Goal: Information Seeking & Learning: Find specific fact

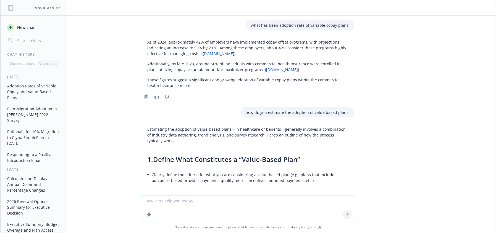
scroll to position [4257, 0]
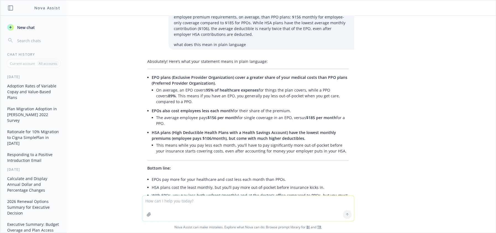
click at [202, 205] on textarea at bounding box center [248, 208] width 212 height 25
click at [193, 198] on textarea at bounding box center [248, 208] width 212 height 25
type textarea "is there a source that tells what enrollment data in health plans are for tech …"
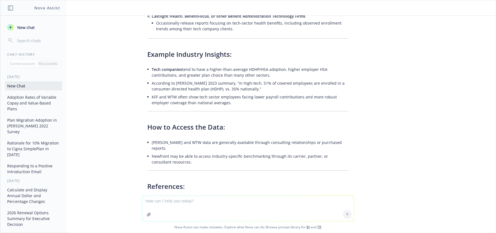
scroll to position [4715, 0]
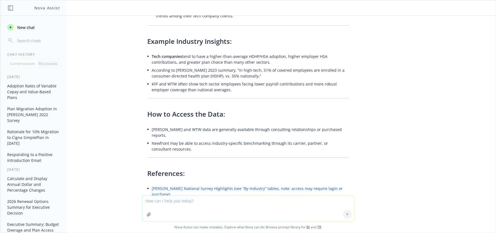
click at [208, 211] on textarea at bounding box center [248, 208] width 212 height 25
click at [230, 126] on li "[PERSON_NAME] and WTW data are generally available through consulting relations…" at bounding box center [250, 133] width 197 height 14
drag, startPoint x: 260, startPoint y: 29, endPoint x: 142, endPoint y: 24, distance: 117.7
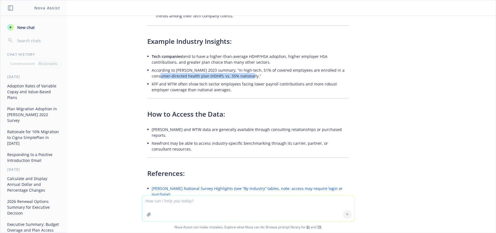
click at [142, 24] on div "Yes, some sources provide segmented health plan enrollment data for tech compan…" at bounding box center [248, 14] width 212 height 442
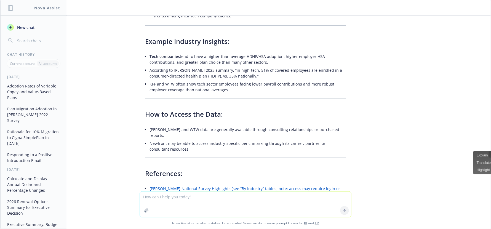
drag, startPoint x: 435, startPoint y: 137, endPoint x: 495, endPoint y: 161, distance: 65.3
click at [437, 137] on div "what has been adoption rate of variable copay plans As of 2024, approximately 4…" at bounding box center [245, 104] width 491 height 176
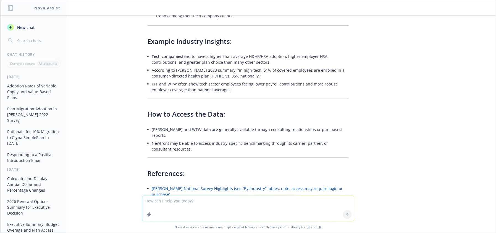
drag, startPoint x: 142, startPoint y: 203, endPoint x: 177, endPoint y: 203, distance: 35.1
click at [144, 203] on textarea at bounding box center [248, 208] width 212 height 25
click at [177, 203] on textarea at bounding box center [248, 208] width 212 height 25
type textarea "is there any resource that tells adoption rates for the first year by plan"
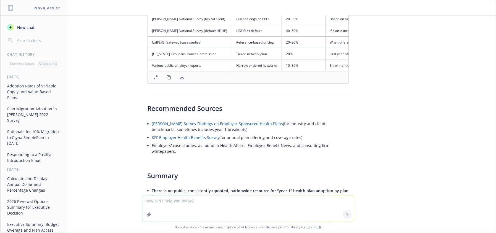
scroll to position [5220, 0]
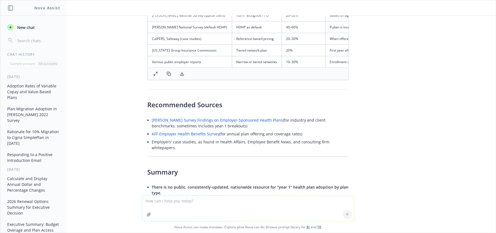
click at [238, 213] on textarea at bounding box center [248, 208] width 212 height 25
click at [241, 210] on textarea at bounding box center [248, 208] width 212 height 25
click at [229, 211] on li "If you need a custom benchmarking request or access to a consulting report for …" at bounding box center [250, 218] width 197 height 14
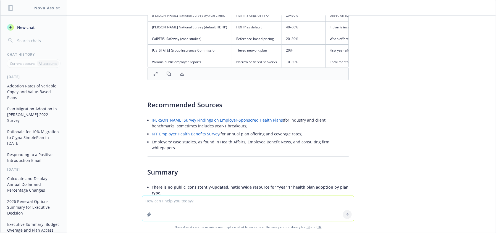
click at [226, 207] on textarea at bounding box center [248, 208] width 212 height 25
type textarea "tech sector above 500 employees"
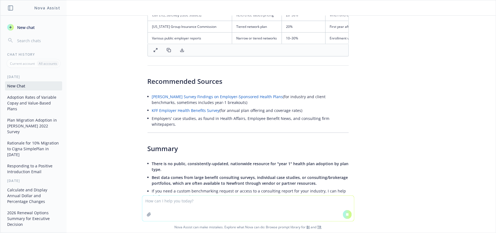
scroll to position [5137, 0]
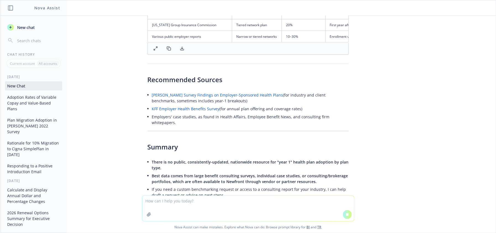
click at [279, 211] on textarea at bounding box center [248, 208] width 212 height 25
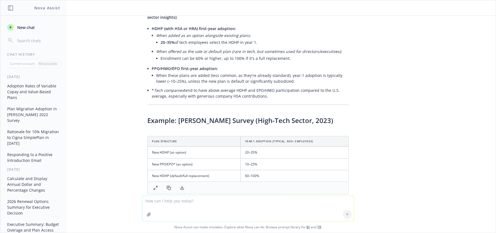
scroll to position [5622, 0]
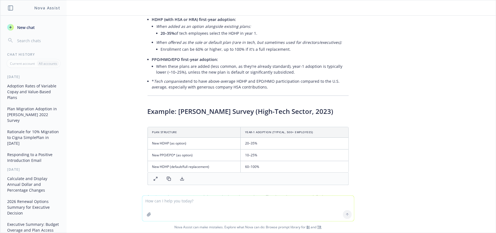
drag, startPoint x: 339, startPoint y: 136, endPoint x: 179, endPoint y: 136, distance: 159.0
click at [179, 204] on li "Source: [PERSON_NAME] “Survey Findings on Employer-Sponsored Health Plans – Hig…" at bounding box center [250, 211] width 197 height 14
click at [365, 136] on div "what has been adoption rate of variable copay plans As of 2024, approximately 4…" at bounding box center [247, 106] width 495 height 180
drag, startPoint x: 333, startPoint y: 136, endPoint x: 163, endPoint y: 136, distance: 169.8
click at [163, 204] on li "Source: [PERSON_NAME] “Survey Findings on Employer-Sponsored Health Plans – Hig…" at bounding box center [250, 211] width 197 height 14
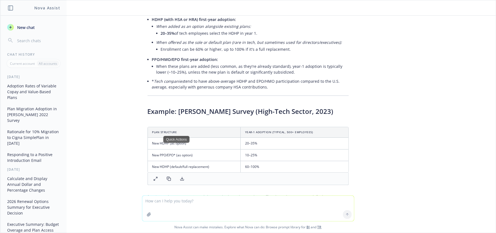
copy li "[PERSON_NAME] “Survey Findings on Employer-Sponsored Health Plans – High Tech S…"
click at [436, 144] on div "what has been adoption rate of variable copay plans As of 2024, approximately 4…" at bounding box center [247, 106] width 495 height 180
click at [456, 160] on div "what has been adoption rate of variable copay plans As of 2024, approximately 4…" at bounding box center [247, 106] width 495 height 180
drag, startPoint x: 182, startPoint y: 138, endPoint x: 334, endPoint y: 140, distance: 151.9
click at [334, 204] on li "Source: [PERSON_NAME] “Survey Findings on Employer-Sponsored Health Plans – Hig…" at bounding box center [250, 211] width 197 height 14
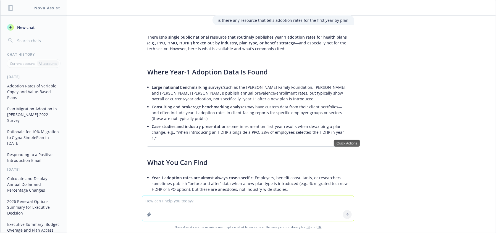
scroll to position [4889, 0]
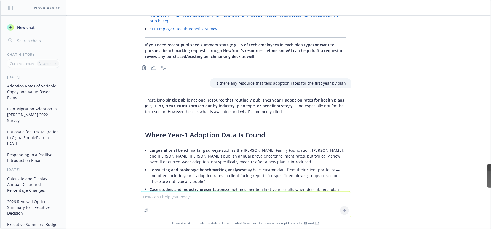
click at [190, 167] on span "Consulting and brokerage benchmarking analyses" at bounding box center [197, 169] width 95 height 5
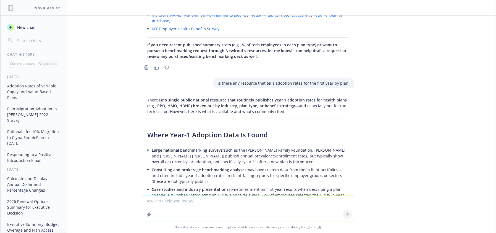
click at [207, 166] on li "Consulting and brokerage benchmarking analyses may have custom data from their …" at bounding box center [250, 176] width 197 height 20
click at [197, 166] on li "Consulting and brokerage benchmarking analyses may have custom data from their …" at bounding box center [250, 176] width 197 height 20
click at [152, 148] on span "Large national benchmarking surveys" at bounding box center [187, 150] width 71 height 5
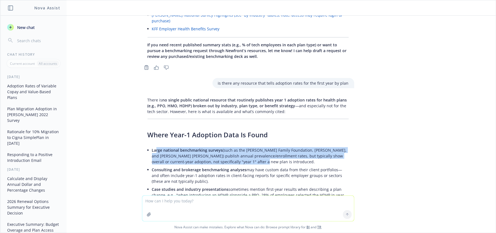
drag, startPoint x: 153, startPoint y: 89, endPoint x: 230, endPoint y: 100, distance: 77.8
click at [230, 146] on li "Large national benchmarking surveys (such as the [PERSON_NAME] Family Foundatio…" at bounding box center [250, 156] width 197 height 20
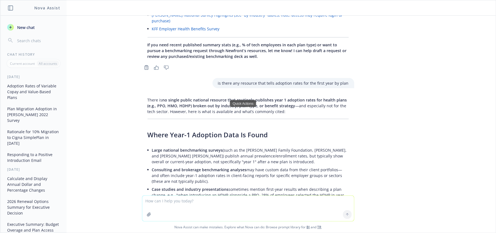
click at [301, 146] on li "Large national benchmarking surveys (such as the [PERSON_NAME] Family Foundatio…" at bounding box center [250, 156] width 197 height 20
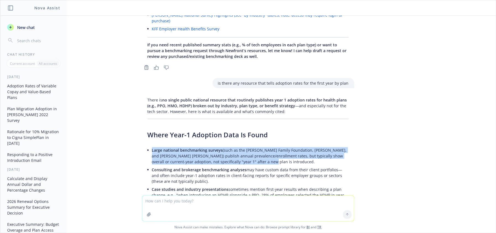
drag, startPoint x: 269, startPoint y: 99, endPoint x: 140, endPoint y: 89, distance: 129.1
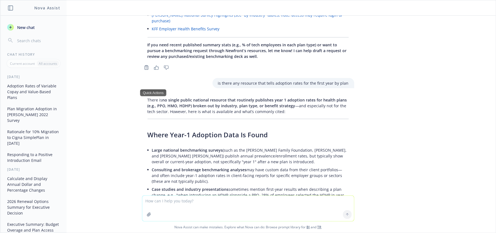
click at [454, 148] on div "what has been adoption rate of variable copay plans As of 2024, approximately 4…" at bounding box center [247, 106] width 495 height 180
click at [250, 97] on span "no single public national resource that routinely publishes year 1 adoption rat…" at bounding box center [246, 102] width 199 height 11
click at [271, 97] on span "no single public national resource that routinely publishes year 1 adoption rat…" at bounding box center [246, 102] width 199 height 11
click at [235, 97] on p "There is no single public national resource that routinely publishes year 1 ado…" at bounding box center [247, 105] width 201 height 17
drag, startPoint x: 319, startPoint y: 185, endPoint x: 255, endPoint y: 215, distance: 70.5
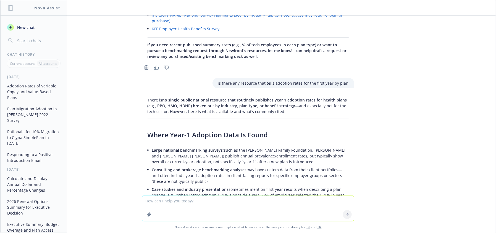
drag, startPoint x: 255, startPoint y: 215, endPoint x: 222, endPoint y: 203, distance: 35.3
click at [222, 203] on textarea at bounding box center [248, 208] width 212 height 25
type textarea "a"
type textarea "search for any case studies or reports that show adoption of EPOs in first year"
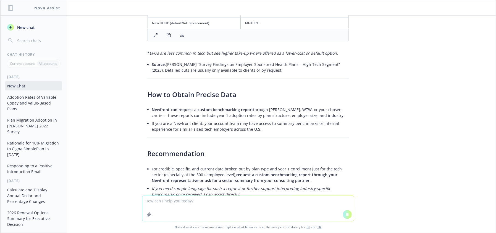
scroll to position [5660, 0]
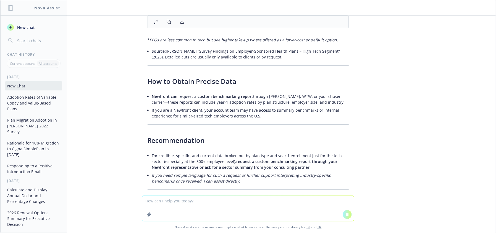
click at [288, 207] on textarea at bounding box center [248, 208] width 212 height 25
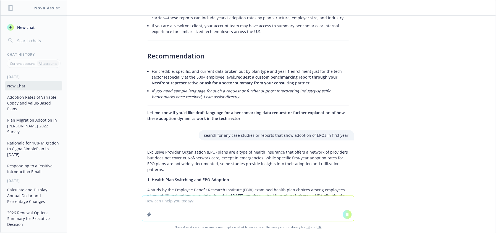
scroll to position [5748, 0]
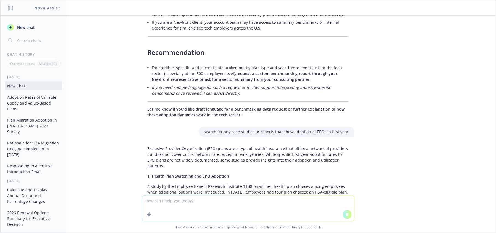
click at [237, 216] on textarea at bounding box center [248, 208] width 212 height 25
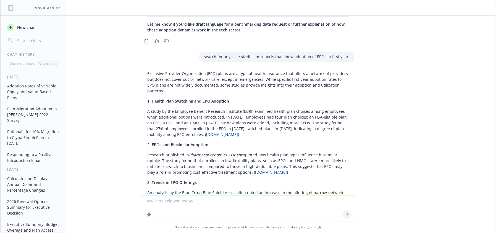
scroll to position [5956, 0]
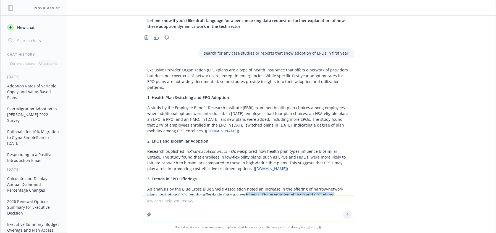
drag, startPoint x: 226, startPoint y: 116, endPoint x: 312, endPoint y: 121, distance: 86.6
click at [312, 186] on p "An analysis by the Blue Cross Blue Shield Association noted an increase in the …" at bounding box center [247, 197] width 201 height 23
click at [213, 213] on textarea at bounding box center [248, 208] width 212 height 25
drag, startPoint x: 187, startPoint y: 154, endPoint x: 296, endPoint y: 152, distance: 109.6
click at [296, 224] on p "While specific first-year adoption rates for EPO plans are not extensively docu…" at bounding box center [247, 235] width 201 height 23
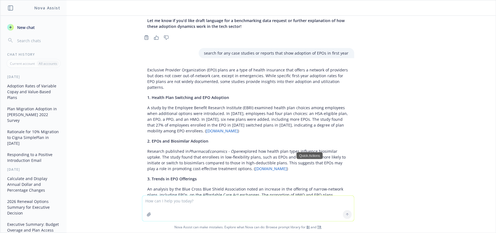
click at [290, 214] on textarea at bounding box center [248, 208] width 212 height 25
click at [233, 215] on textarea at bounding box center [248, 208] width 212 height 25
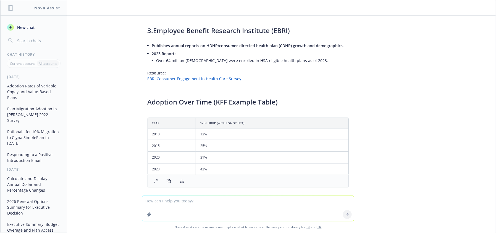
scroll to position [3410, 0]
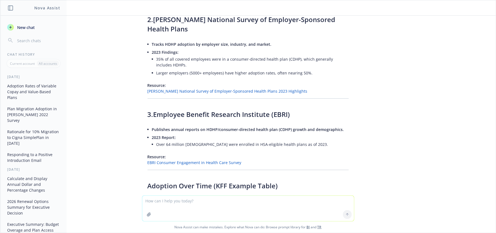
click at [209, 160] on link "EBRI Consumer Engagement in Health Care Survey" at bounding box center [194, 162] width 94 height 5
click at [249, 213] on td "13%" at bounding box center [271, 219] width 152 height 12
click at [242, 213] on td "13%" at bounding box center [271, 219] width 152 height 12
click at [213, 207] on textarea at bounding box center [248, 208] width 212 height 25
type textarea "show me adoptio over time of EPO"
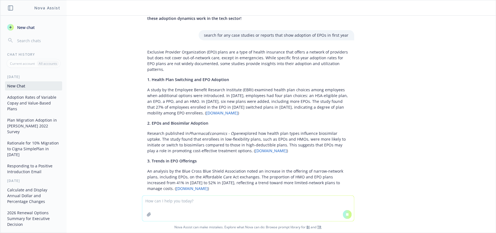
scroll to position [5849, 0]
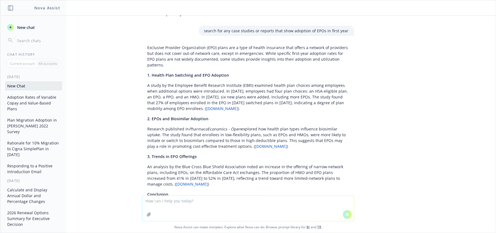
click at [234, 203] on textarea at bounding box center [248, 208] width 212 height 25
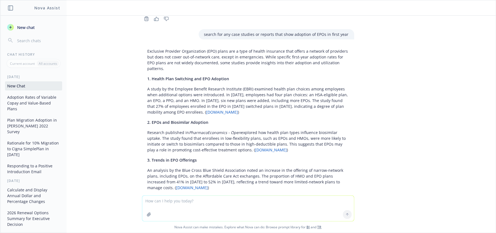
scroll to position [6139, 0]
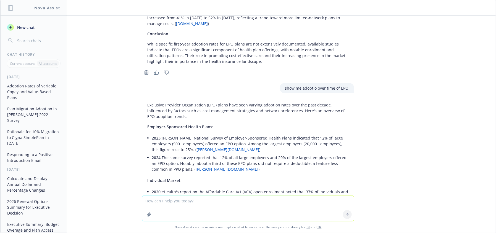
click at [185, 215] on link "[DOMAIN_NAME]" at bounding box center [169, 217] width 32 height 5
